Goal: Find specific page/section: Find specific page/section

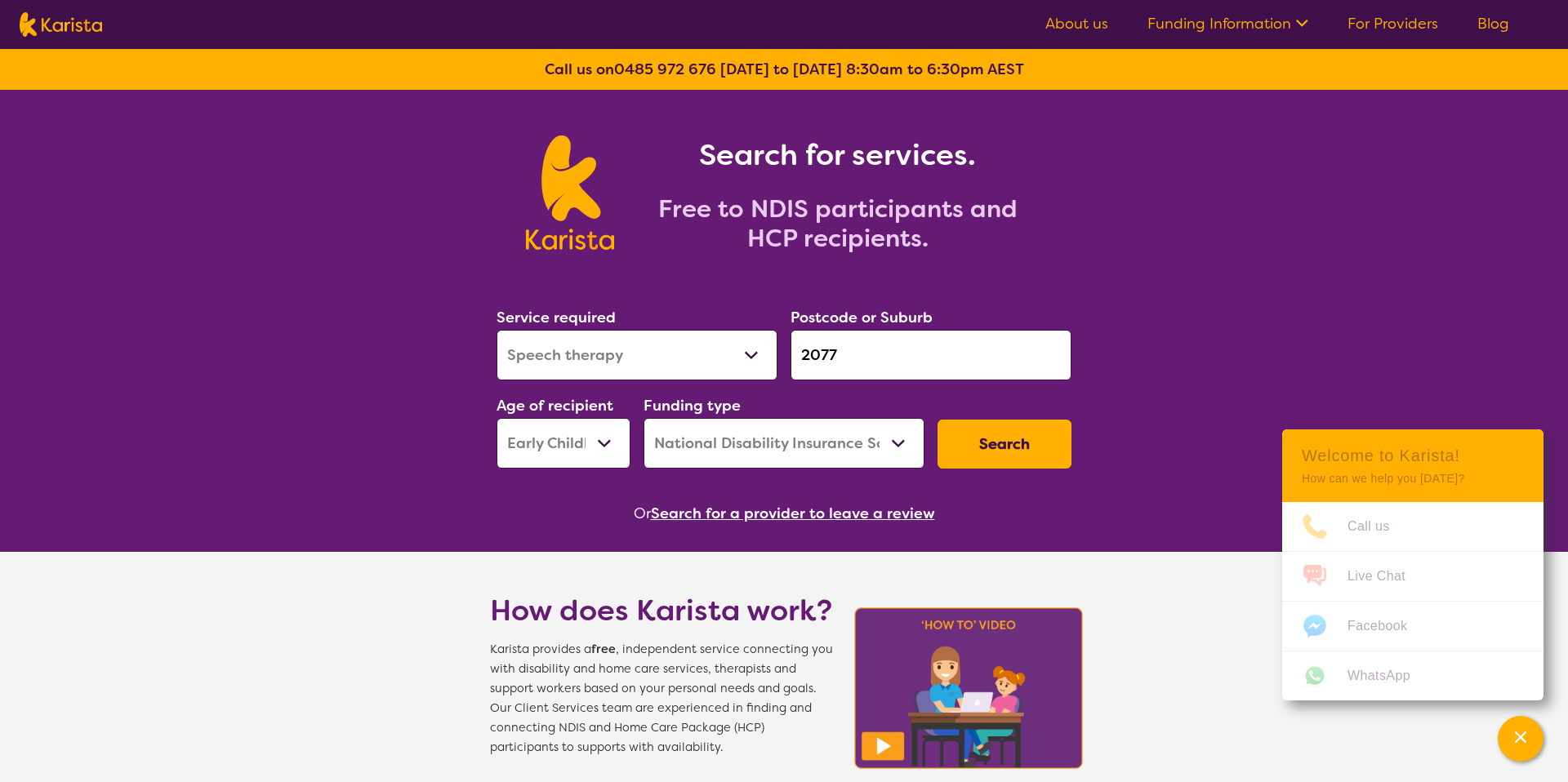
select select "Speech therapy"
select select "EC"
select select "NDIS"
click at [1070, 26] on link "About us" at bounding box center [1077, 23] width 63 height 19
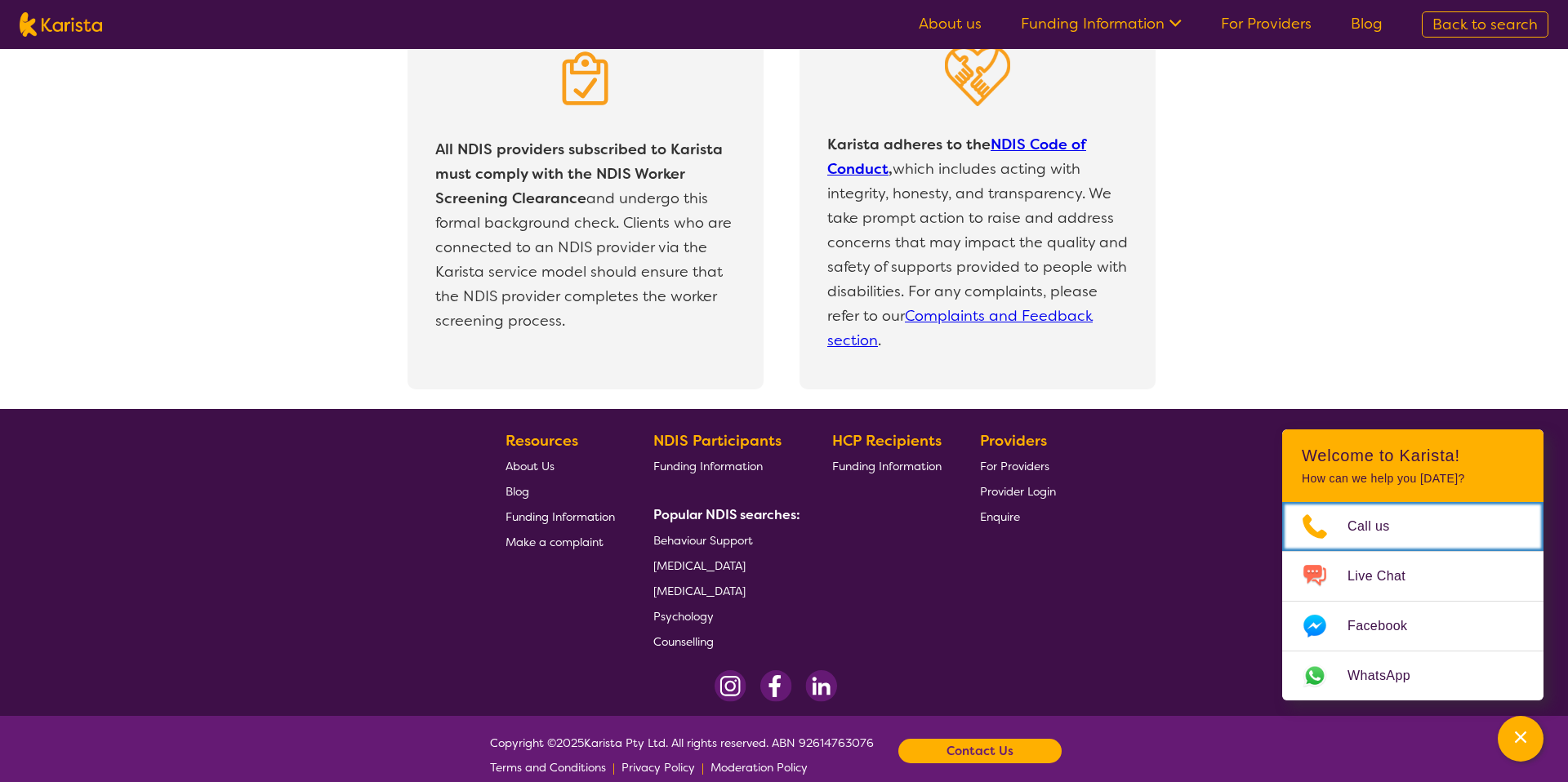
scroll to position [3448, 0]
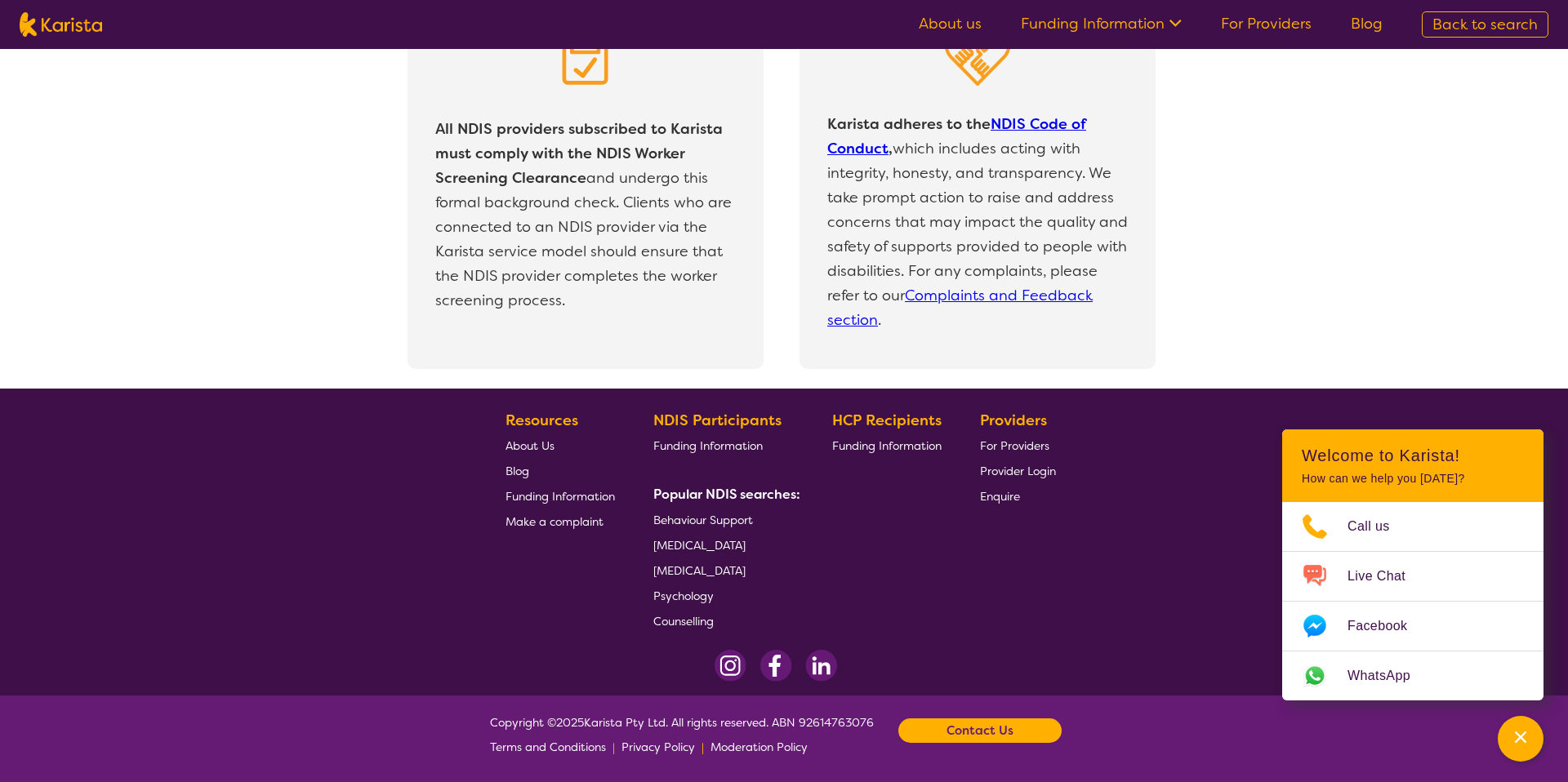
click at [967, 737] on b "Contact Us" at bounding box center [980, 731] width 67 height 24
click at [525, 448] on span "About Us" at bounding box center [530, 445] width 49 height 14
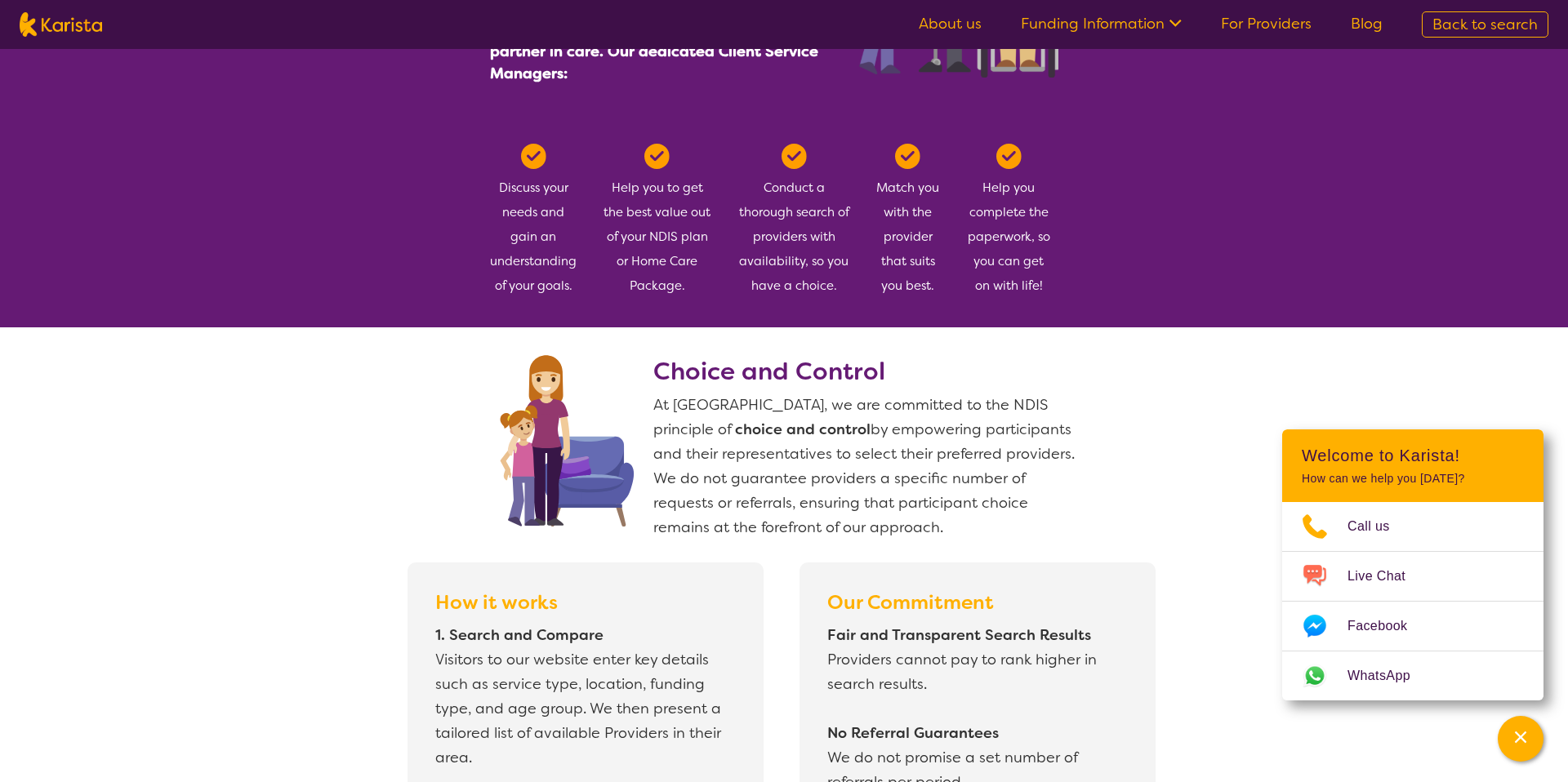
scroll to position [944, 0]
